Goal: Task Accomplishment & Management: Complete application form

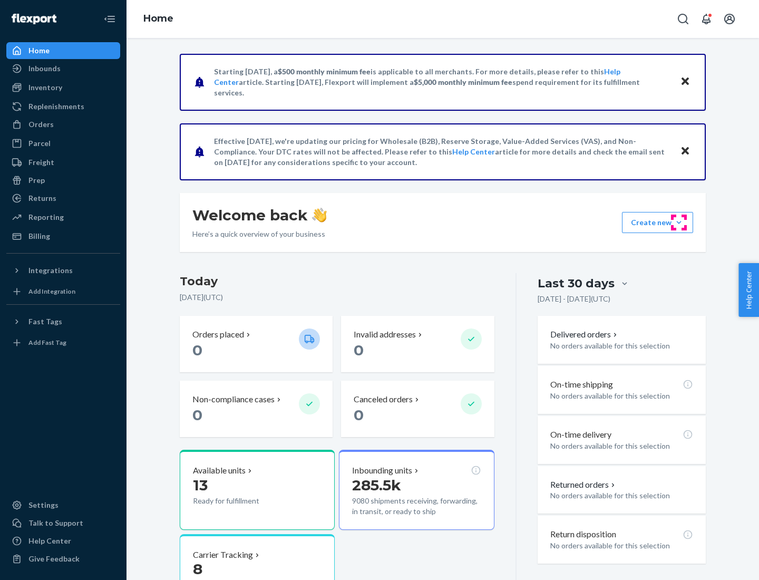
click at [679, 222] on button "Create new Create new inbound Create new order Create new product" at bounding box center [657, 222] width 71 height 21
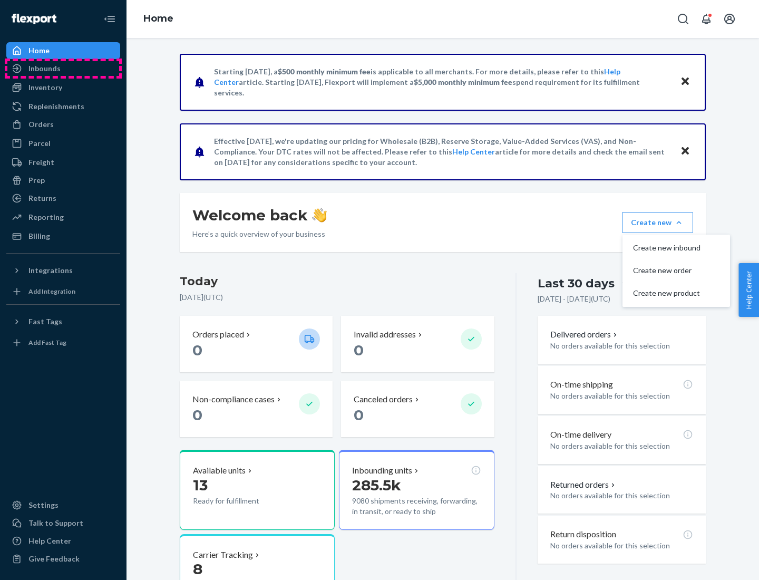
click at [63, 68] on div "Inbounds" at bounding box center [63, 68] width 112 height 15
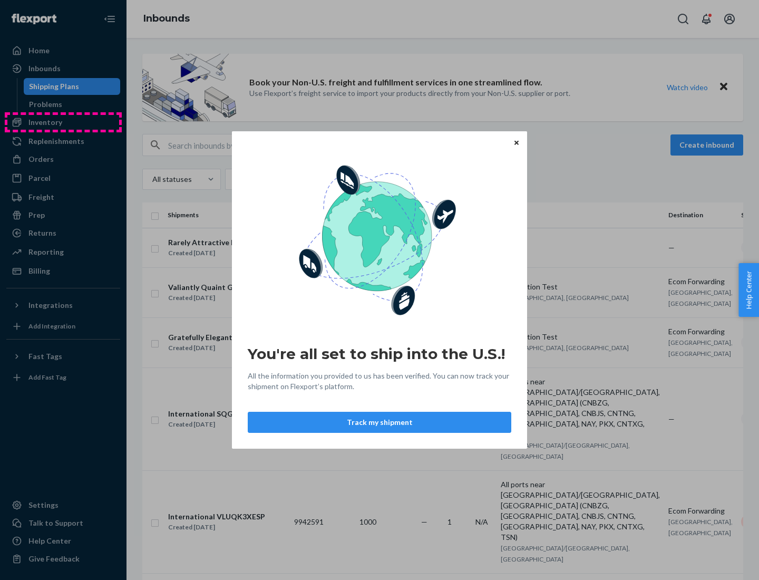
click at [63, 122] on div "You're all set to ship into the U.S.! All the information you provided to us ha…" at bounding box center [379, 290] width 759 height 580
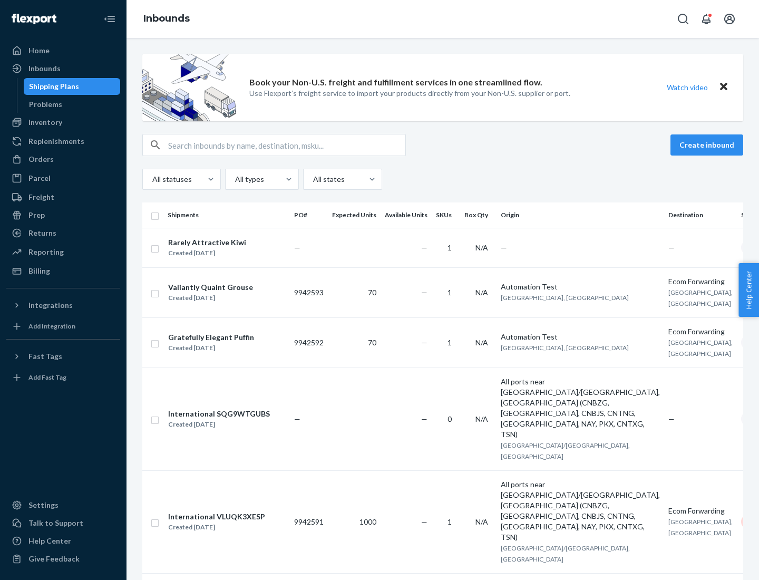
click at [443, 19] on div "Inbounds" at bounding box center [442, 19] width 632 height 38
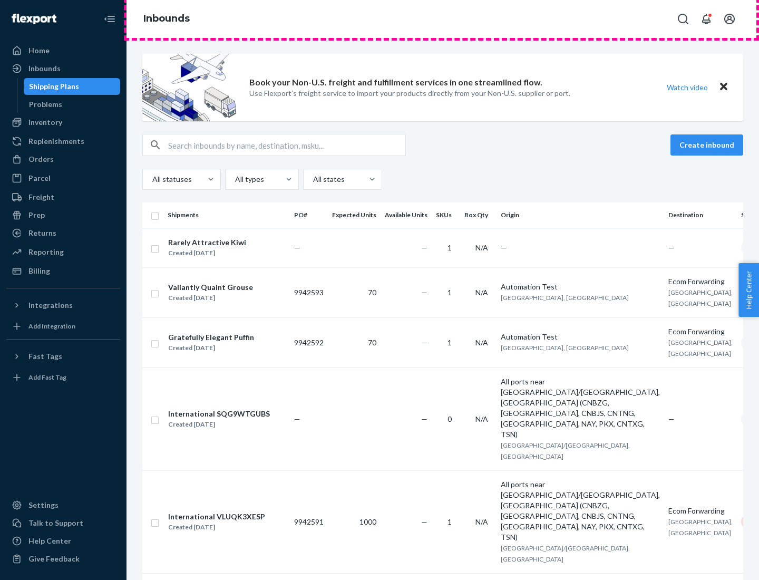
click at [443, 19] on div "Inbounds" at bounding box center [442, 19] width 632 height 38
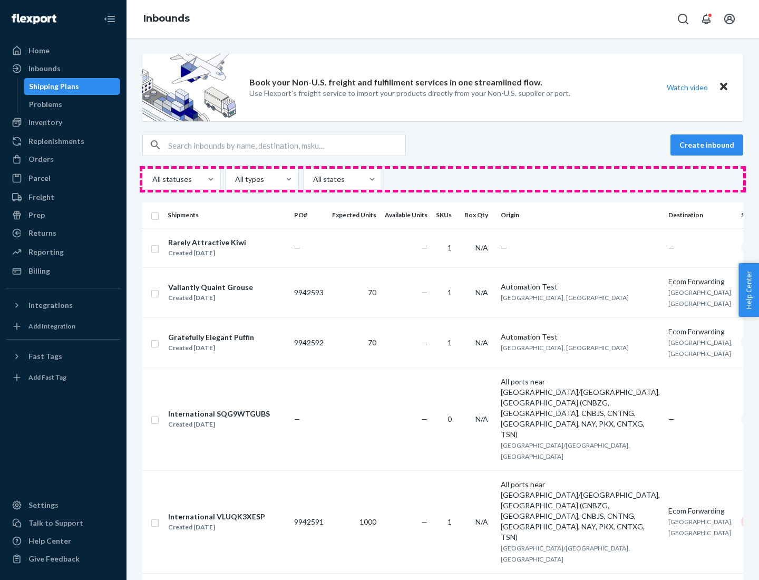
click at [443, 179] on div "All statuses All types All states" at bounding box center [442, 179] width 601 height 21
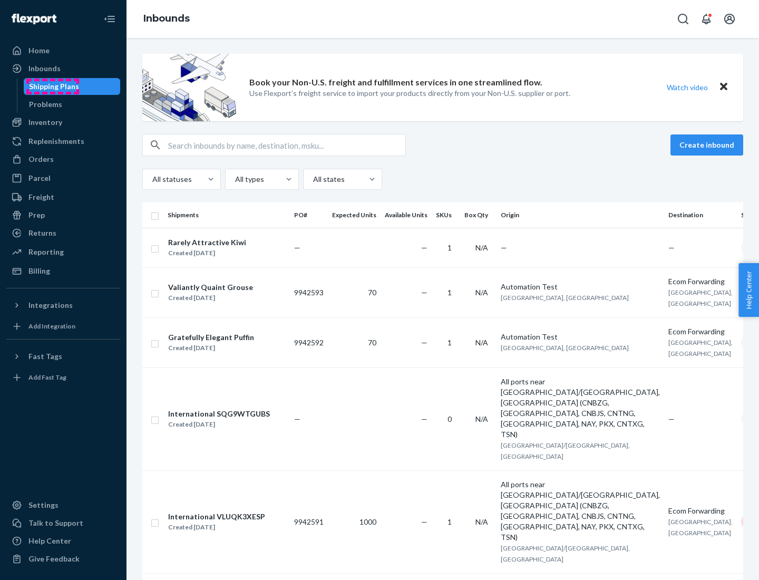
click at [52, 86] on div "Shipping Plans" at bounding box center [54, 86] width 50 height 11
click at [708, 145] on button "Create inbound" at bounding box center [706, 144] width 73 height 21
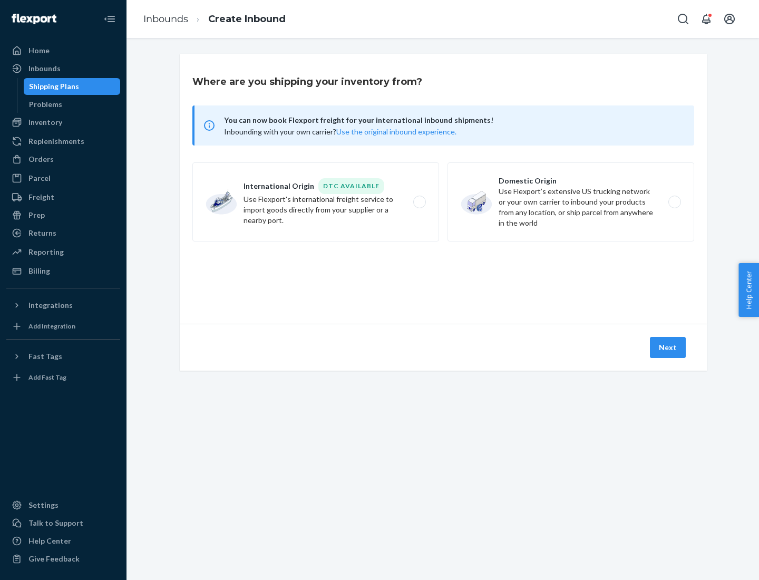
click at [316, 202] on label "International Origin DTC Available Use Flexport's international freight service…" at bounding box center [315, 201] width 247 height 79
click at [419, 202] on input "International Origin DTC Available Use Flexport's international freight service…" at bounding box center [422, 202] width 7 height 7
radio input "true"
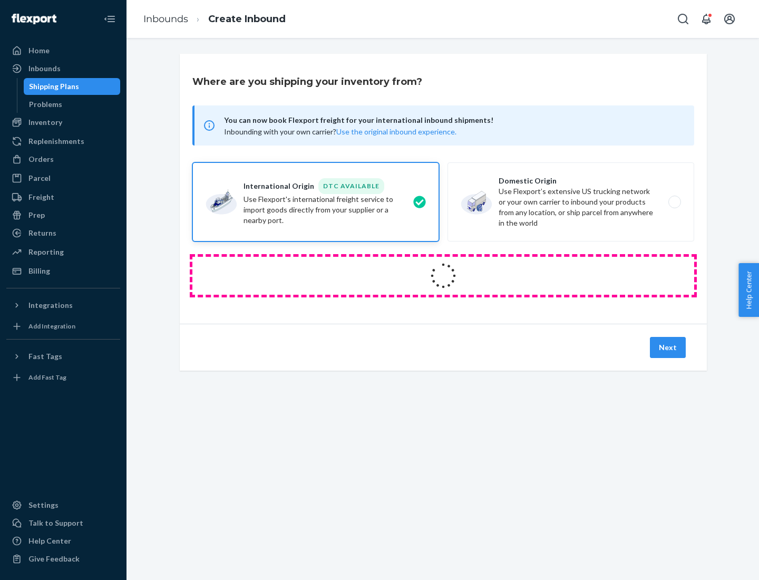
click at [443, 276] on icon at bounding box center [443, 275] width 41 height 41
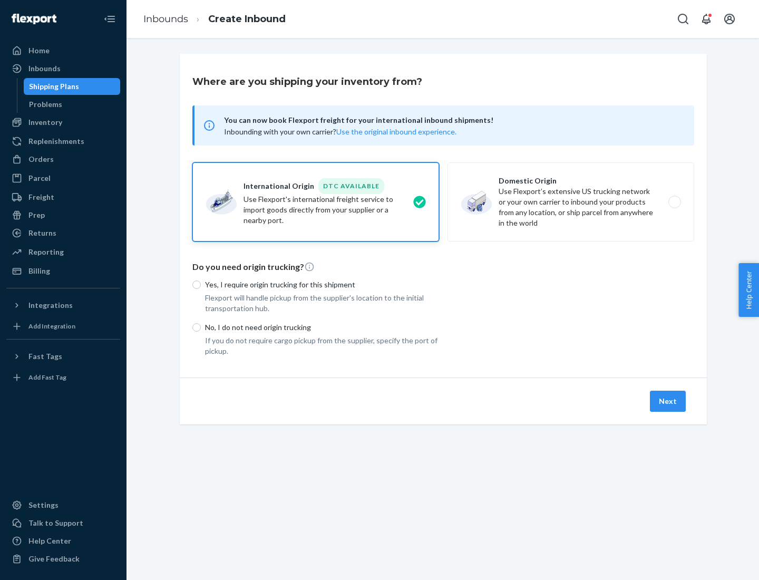
click at [322, 284] on p "Yes, I require origin trucking for this shipment" at bounding box center [322, 284] width 234 height 11
click at [201, 284] on input "Yes, I require origin trucking for this shipment" at bounding box center [196, 284] width 8 height 8
radio input "true"
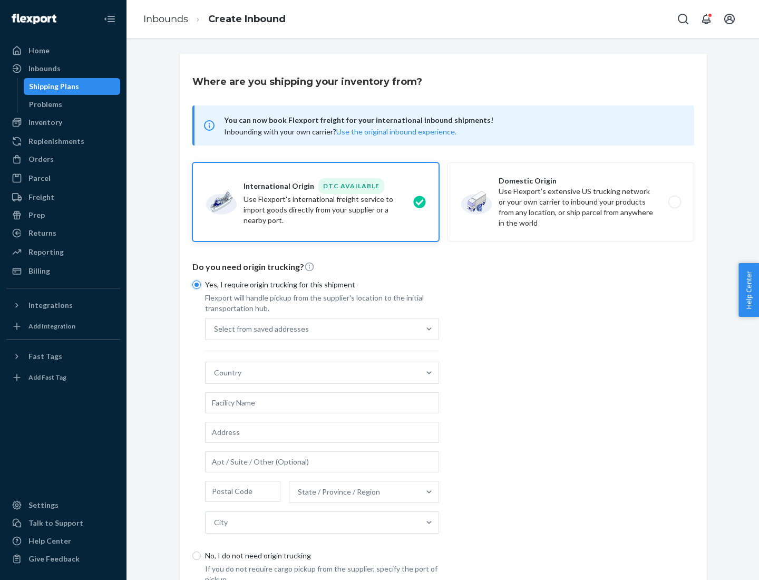
scroll to position [20, 0]
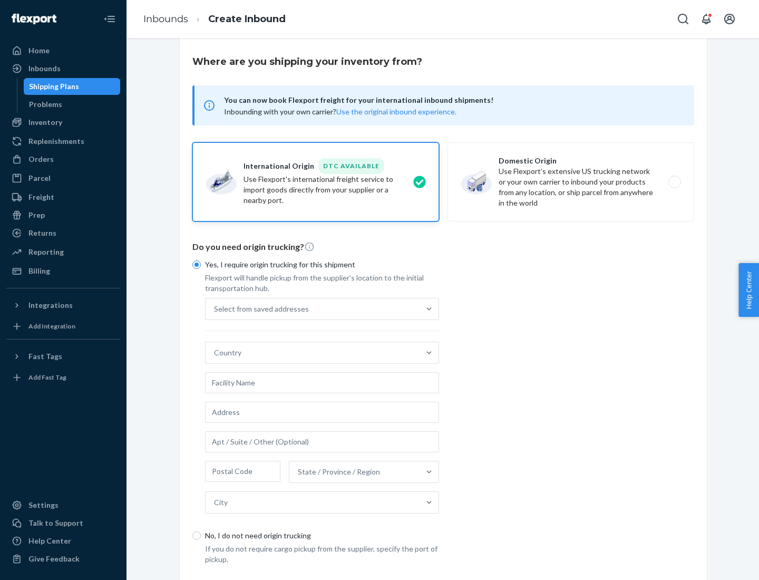
click at [312, 308] on div "Select from saved addresses" at bounding box center [312, 308] width 214 height 21
click at [215, 308] on input "Select from saved addresses" at bounding box center [214, 308] width 1 height 11
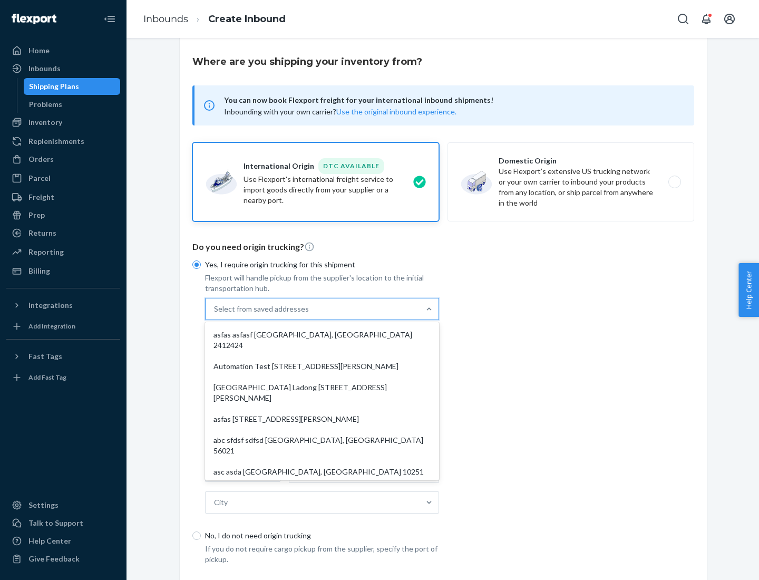
scroll to position [46, 0]
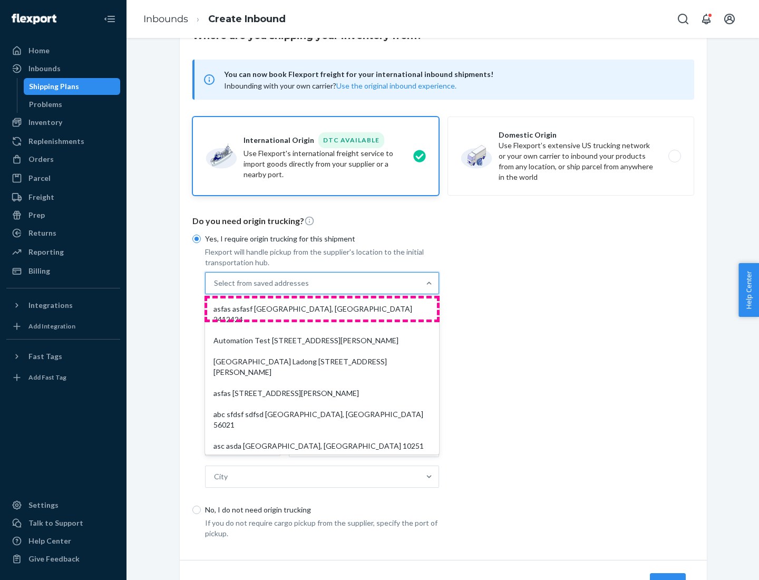
click at [322, 308] on div "asfas asfasf [GEOGRAPHIC_DATA], [GEOGRAPHIC_DATA] 2412424" at bounding box center [322, 314] width 230 height 32
click at [215, 288] on input "option asfas asfasf [GEOGRAPHIC_DATA], [GEOGRAPHIC_DATA] 2412424 focused, 1 of …" at bounding box center [214, 283] width 1 height 11
type input "asfas"
type input "asfasf"
type input "2412424"
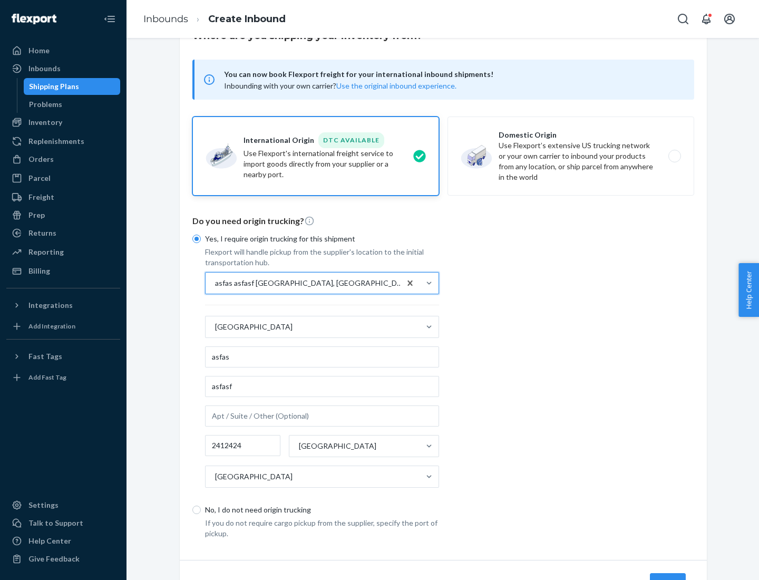
scroll to position [98, 0]
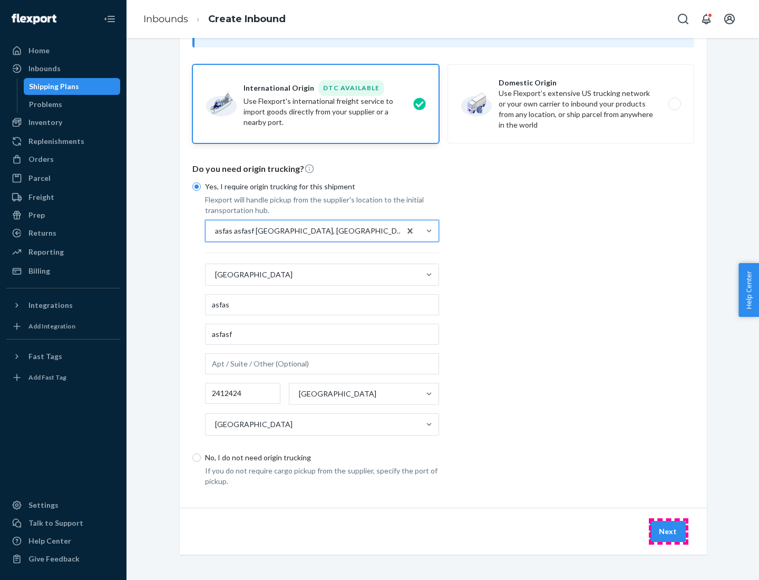
click at [668, 531] on button "Next" at bounding box center [668, 530] width 36 height 21
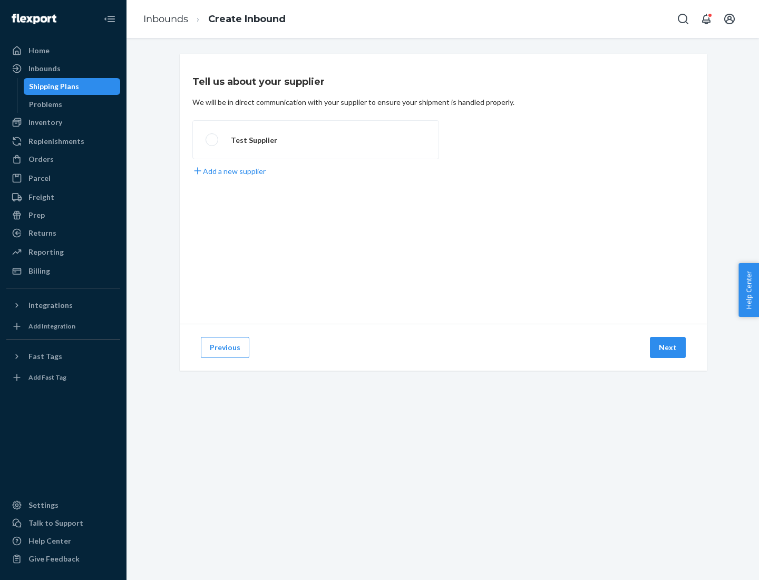
click at [316, 140] on label "Test Supplier" at bounding box center [315, 139] width 247 height 39
click at [212, 140] on input "Test Supplier" at bounding box center [208, 139] width 7 height 7
radio input "true"
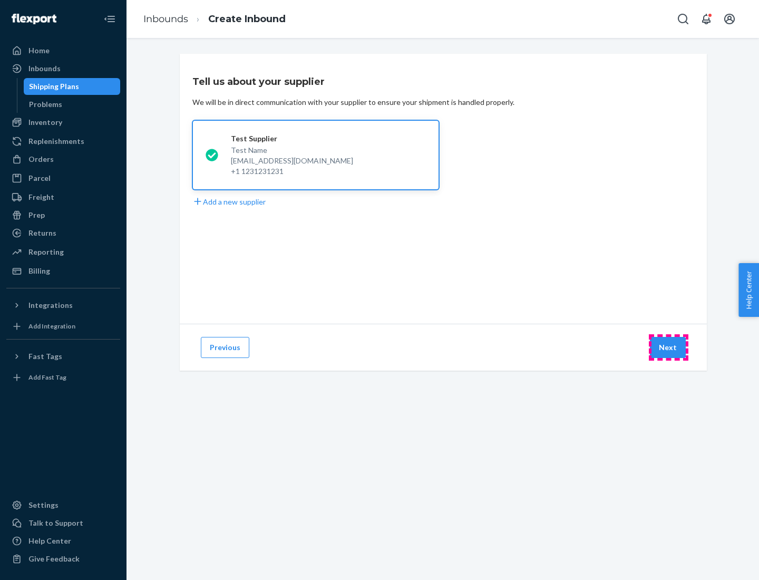
click at [668, 347] on button "Next" at bounding box center [668, 347] width 36 height 21
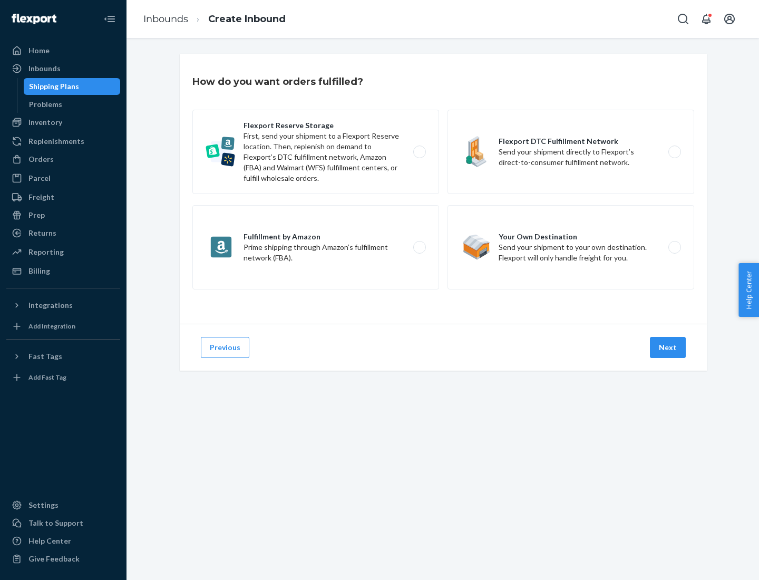
click at [316, 247] on label "Fulfillment by Amazon Prime shipping through Amazon’s fulfillment network (FBA)." at bounding box center [315, 247] width 247 height 84
click at [419, 247] on input "Fulfillment by Amazon Prime shipping through Amazon’s fulfillment network (FBA)." at bounding box center [422, 247] width 7 height 7
radio input "true"
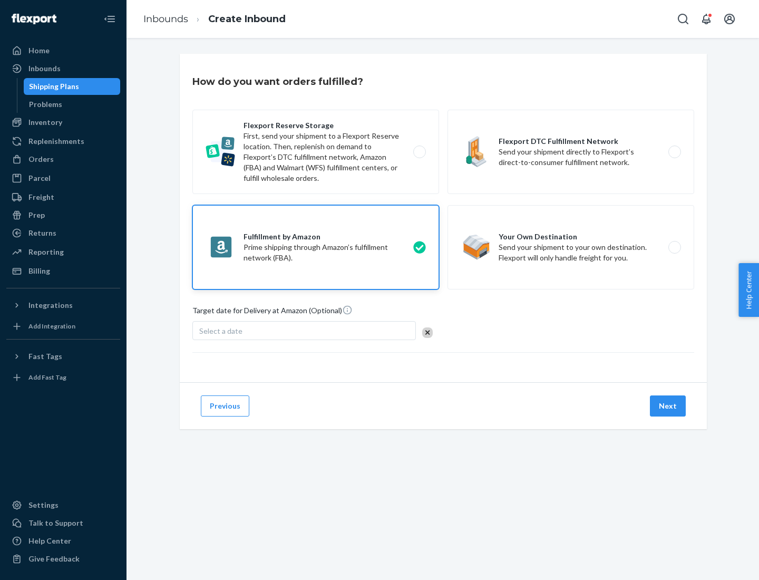
click at [668, 406] on button "Next" at bounding box center [668, 405] width 36 height 21
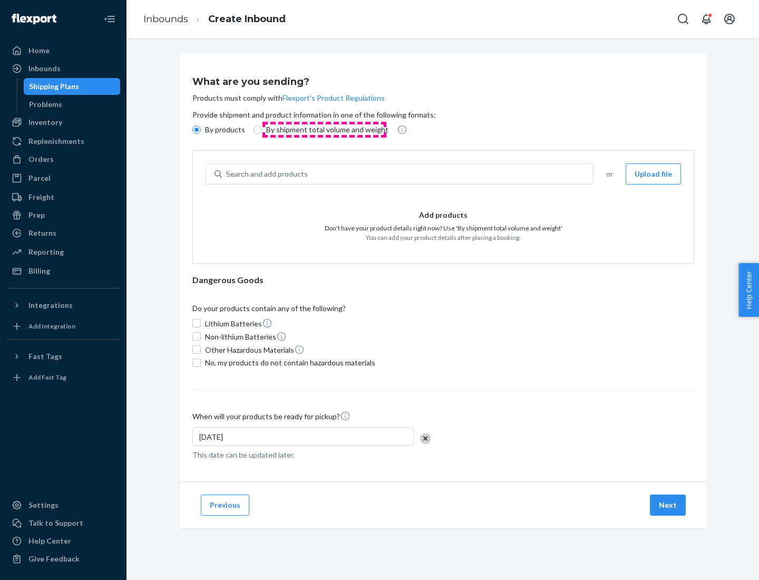
click at [324, 130] on p "By shipment total volume and weight" at bounding box center [327, 129] width 122 height 11
click at [262, 130] on input "By shipment total volume and weight" at bounding box center [257, 129] width 8 height 8
radio input "true"
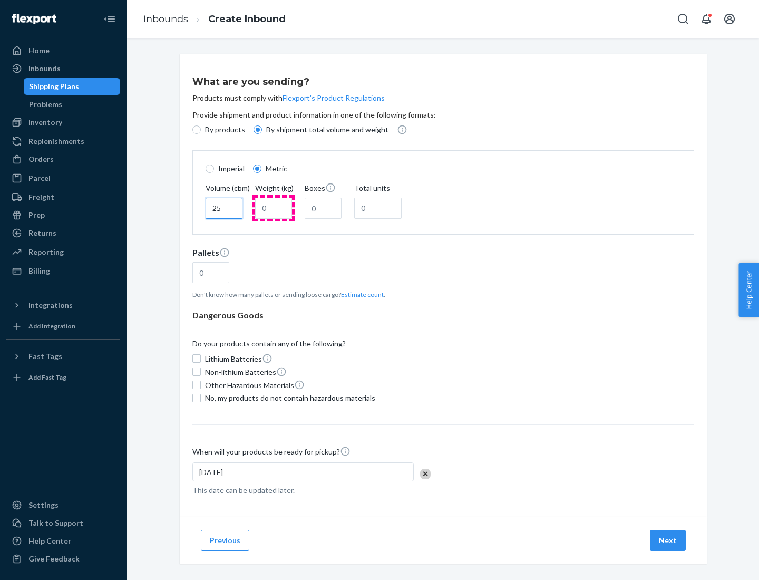
type input "25"
type input "100"
type input "50"
type input "500"
click at [360, 294] on button "Estimate count" at bounding box center [362, 294] width 43 height 9
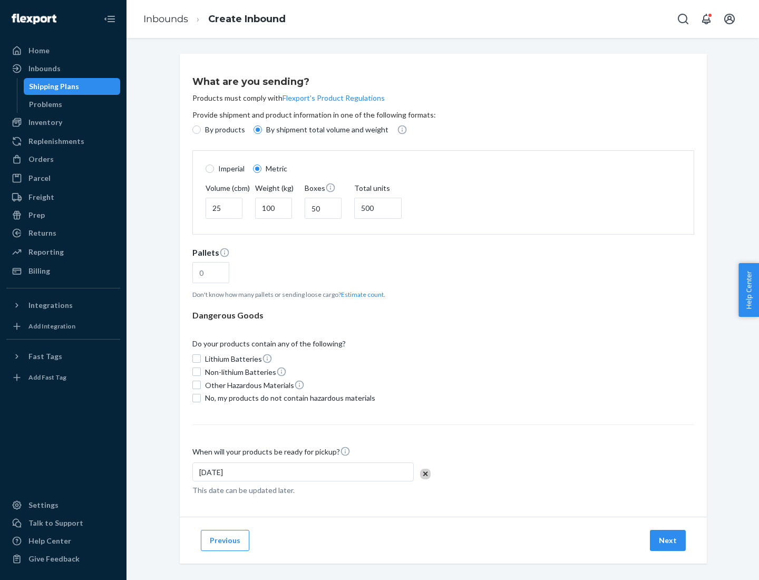
type input "16"
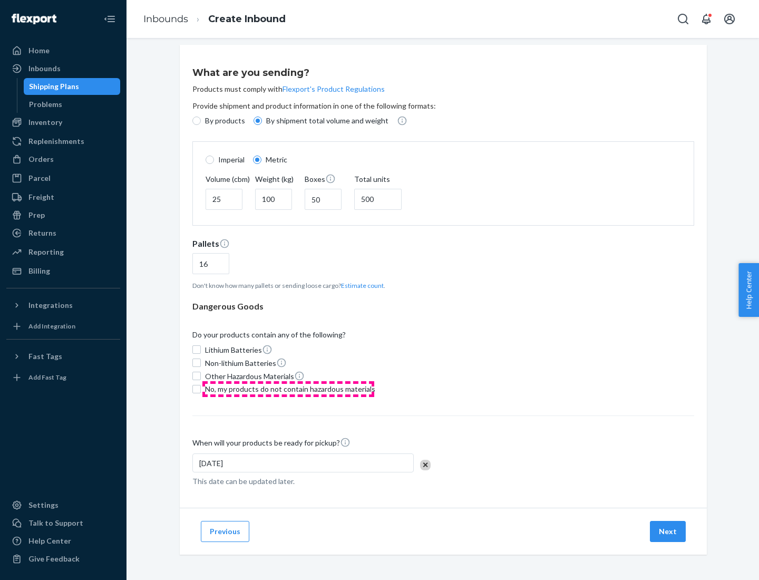
click at [288, 388] on span "No, my products do not contain hazardous materials" at bounding box center [290, 389] width 170 height 11
click at [201, 388] on input "No, my products do not contain hazardous materials" at bounding box center [196, 389] width 8 height 8
checkbox input "true"
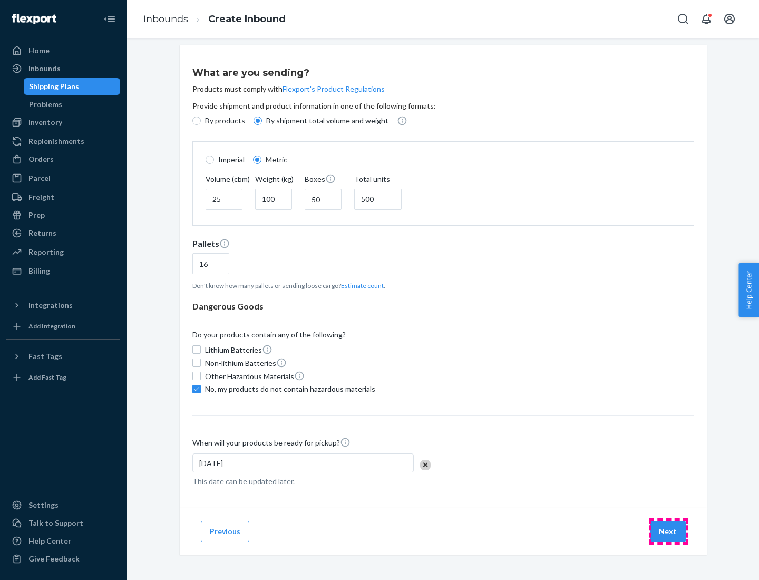
click at [668, 531] on button "Next" at bounding box center [668, 530] width 36 height 21
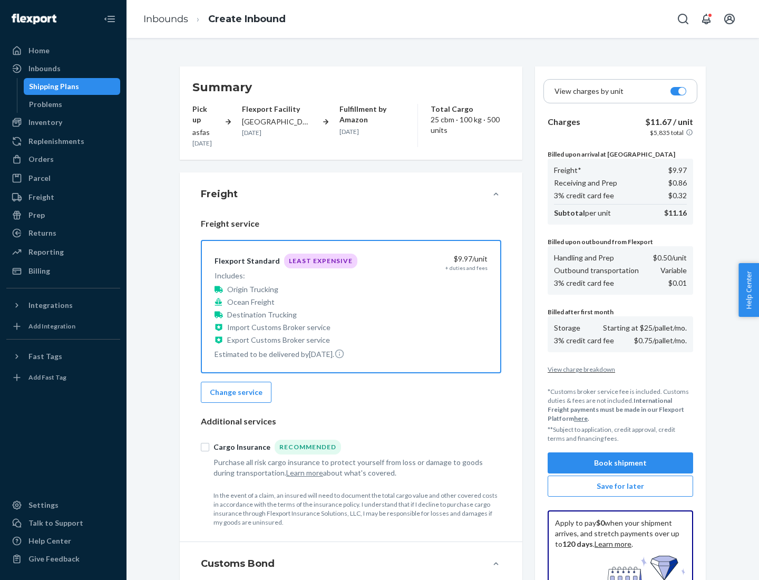
scroll to position [154, 0]
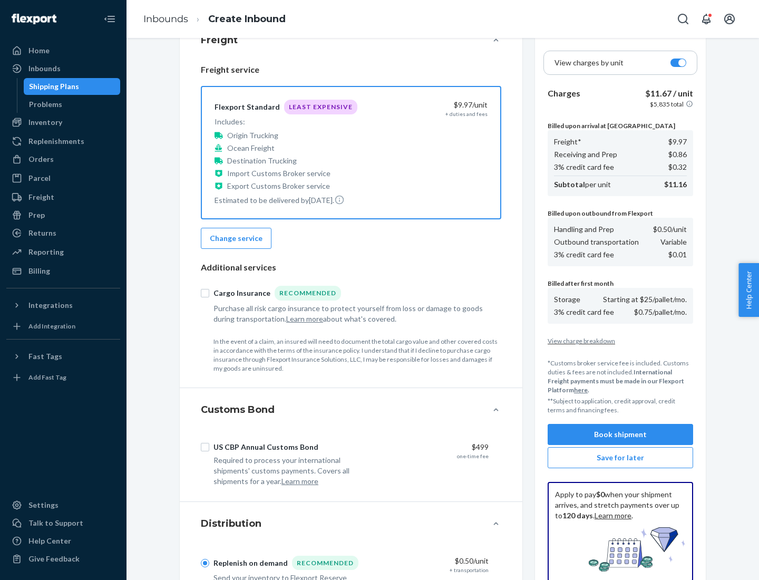
click at [620, 434] on button "Book shipment" at bounding box center [619, 434] width 145 height 21
